Goal: Transaction & Acquisition: Purchase product/service

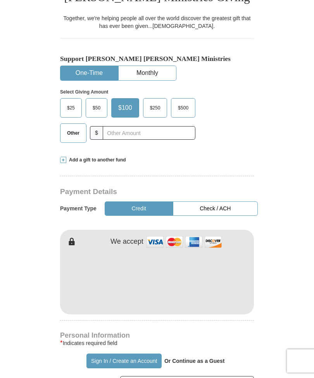
scroll to position [194, 0]
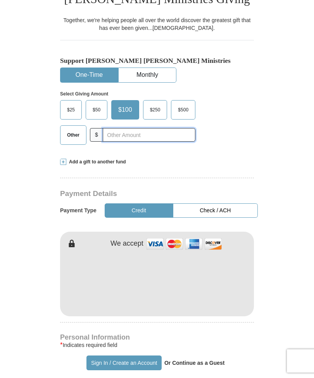
click at [163, 137] on input "text" at bounding box center [149, 135] width 93 height 14
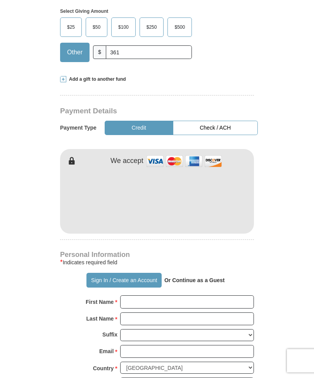
scroll to position [278, 0]
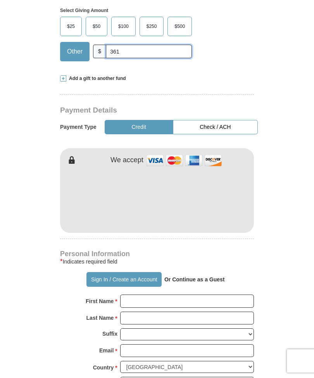
type input "361"
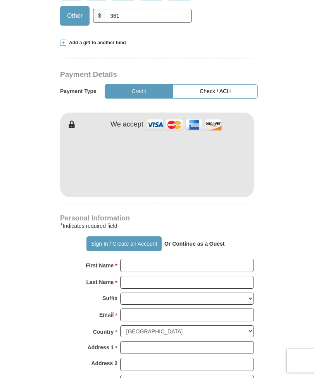
scroll to position [313, 0]
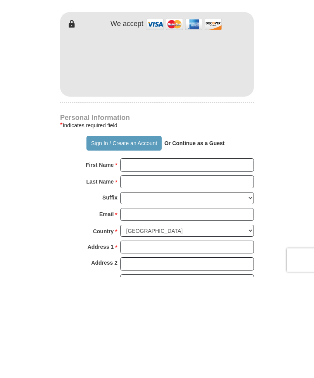
click at [214, 237] on div "Sign In / Create an Account Or Continue as a Guest" at bounding box center [157, 244] width 194 height 15
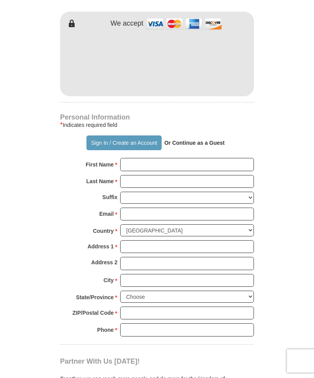
click at [204, 145] on p "Or Continue as a Guest" at bounding box center [195, 142] width 66 height 13
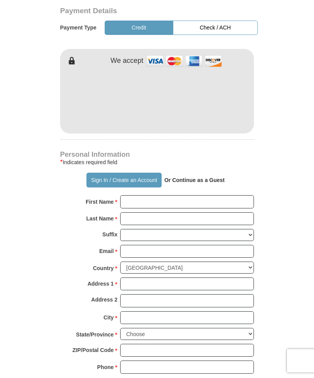
scroll to position [377, 0]
click at [187, 182] on strong "Or Continue as a Guest" at bounding box center [195, 180] width 61 height 6
click at [164, 201] on input "First Name *" at bounding box center [187, 201] width 134 height 13
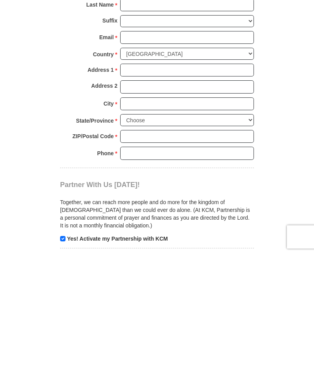
click at [65, 360] on input "checkbox" at bounding box center [62, 362] width 5 height 5
checkbox input "false"
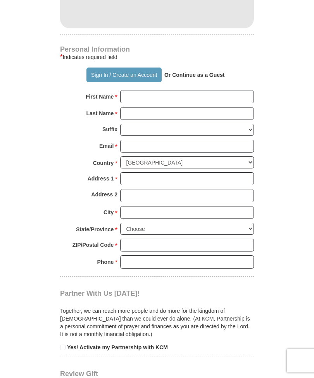
scroll to position [481, 0]
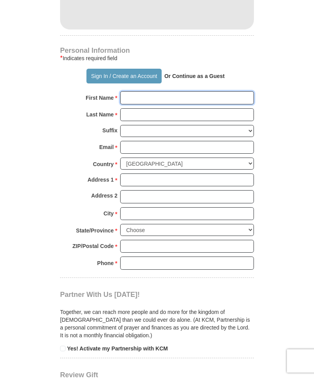
click at [186, 102] on input "First Name *" at bounding box center [187, 97] width 134 height 13
type input "[PERSON_NAME]"
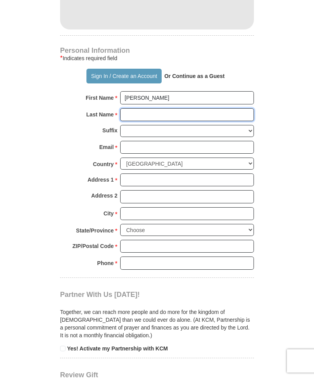
type input "Hlovor"
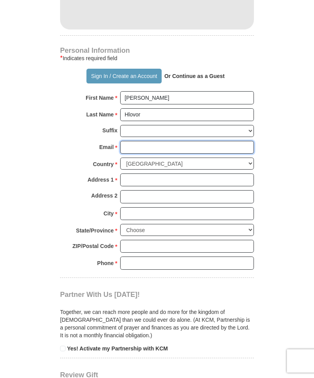
click at [187, 149] on input "Email *" at bounding box center [187, 147] width 134 height 13
type input "[EMAIL_ADDRESS][DOMAIN_NAME]"
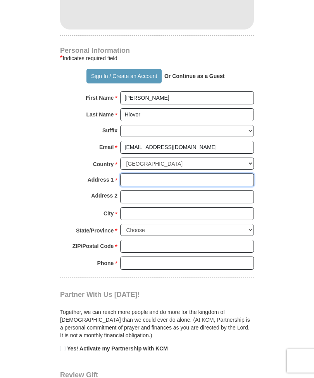
click at [175, 179] on input "Address 1 *" at bounding box center [187, 180] width 134 height 13
type input "[STREET_ADDRESS][PERSON_NAME]"
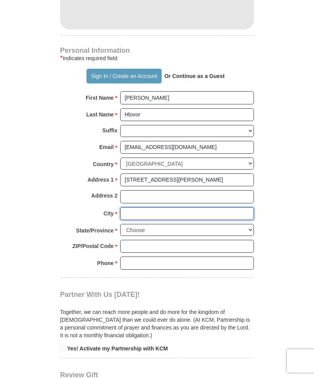
click at [185, 210] on input "City *" at bounding box center [187, 213] width 134 height 13
type input "[GEOGRAPHIC_DATA]"
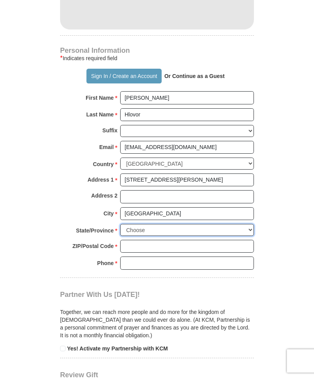
click at [198, 226] on select "Choose [US_STATE] [US_STATE] [US_STATE] [US_STATE] [US_STATE] Armed Forces Amer…" at bounding box center [187, 230] width 134 height 12
select select "MD"
click at [176, 240] on input "ZIP/Postal Code *" at bounding box center [187, 246] width 134 height 13
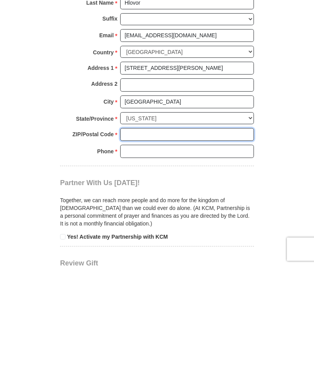
type input "20866"
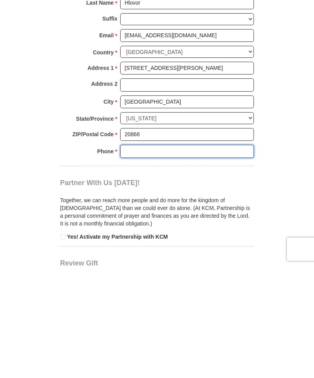
type input "3013328150"
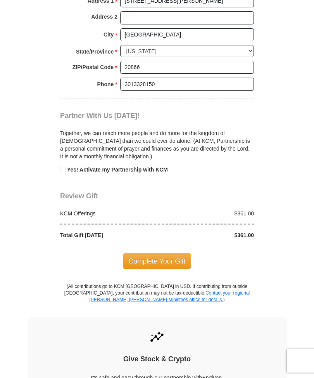
scroll to position [665, 0]
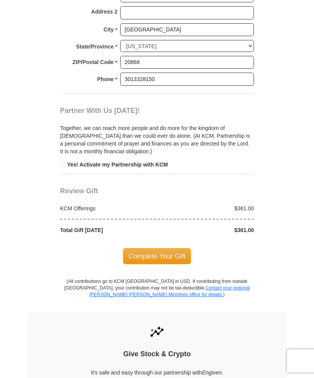
click at [162, 255] on span "Complete Your Gift" at bounding box center [157, 256] width 69 height 16
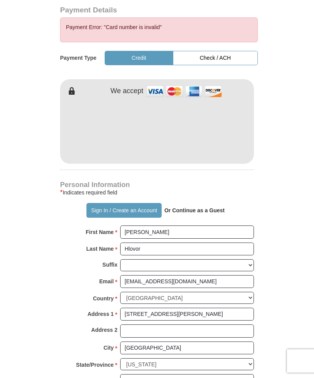
scroll to position [374, 0]
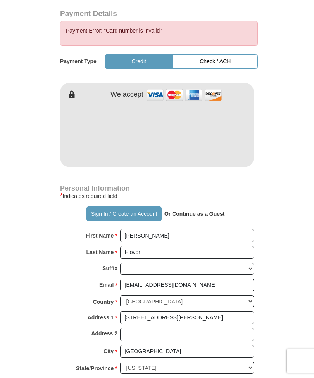
click at [13, 290] on form "Already have an account? Sign in for faster giving. Don't have an account? Crea…" at bounding box center [157, 145] width 291 height 977
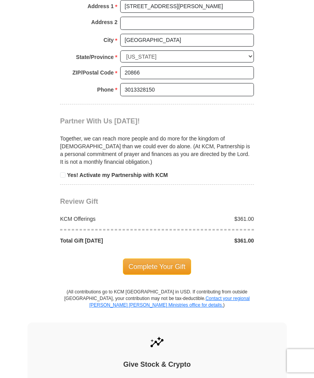
scroll to position [701, 0]
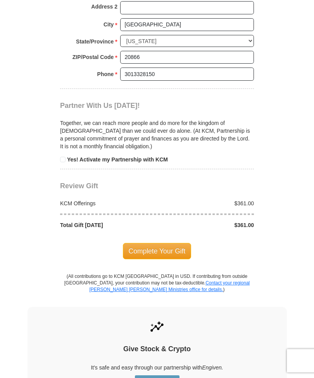
click at [175, 249] on span "Complete Your Gift" at bounding box center [157, 251] width 69 height 16
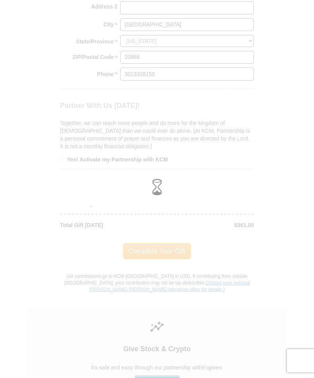
scroll to position [701, 0]
